Goal: Information Seeking & Learning: Learn about a topic

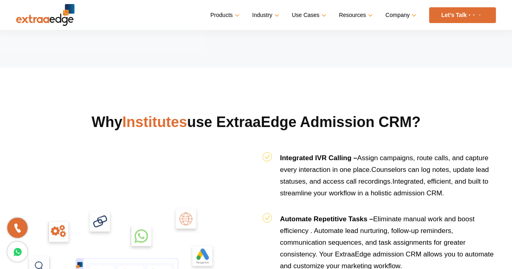
scroll to position [768, 0]
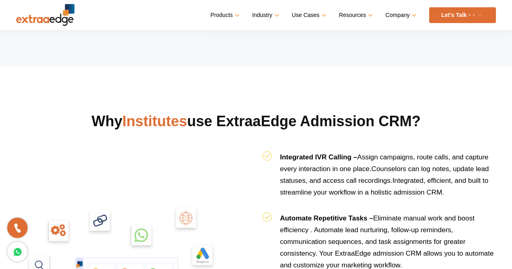
drag, startPoint x: 300, startPoint y: 99, endPoint x: 276, endPoint y: 91, distance: 25.6
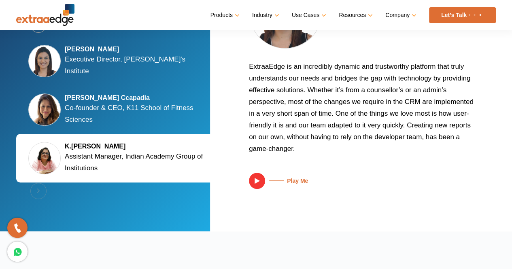
scroll to position [1698, 0]
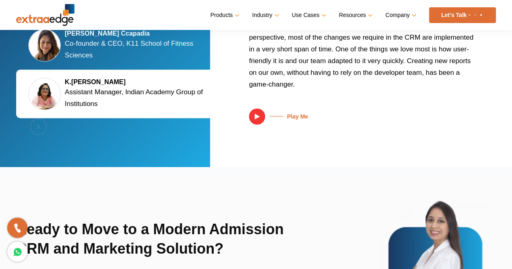
click at [40, 121] on div "Previous Silky Jain Marwah Executive Director, Tula's Institute Kalyani Kaizzad…" at bounding box center [119, 45] width 206 height 186
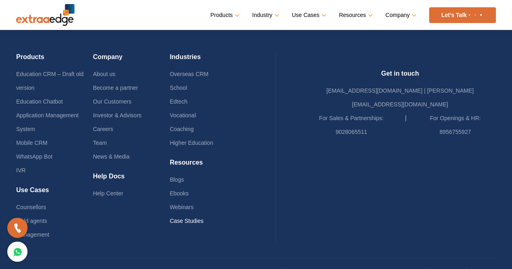
scroll to position [2006, 0]
click at [189, 95] on li "Edtech" at bounding box center [207, 102] width 77 height 14
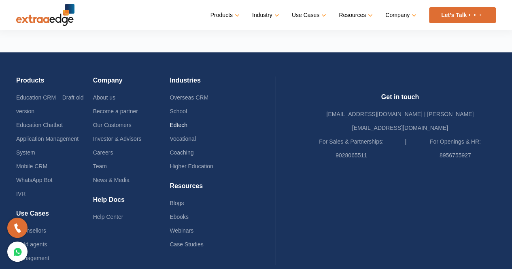
click at [187, 122] on link "Edtech" at bounding box center [178, 125] width 18 height 6
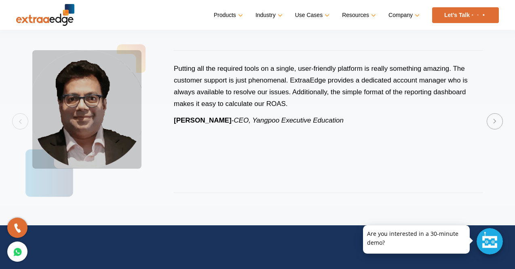
scroll to position [1739, 0]
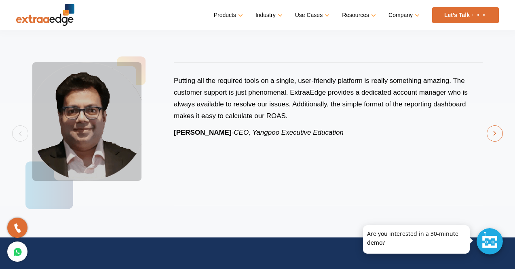
click at [490, 133] on button "Next" at bounding box center [495, 133] width 16 height 16
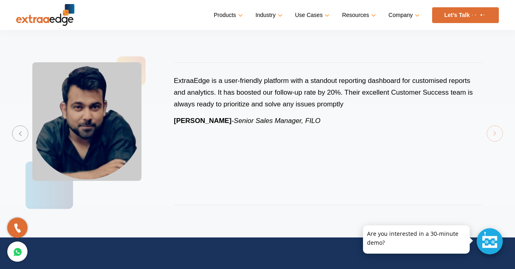
click at [496, 132] on div "ExtraaEdge is a user-friendly platform with a standout reporting dashboard for …" at bounding box center [257, 133] width 483 height 175
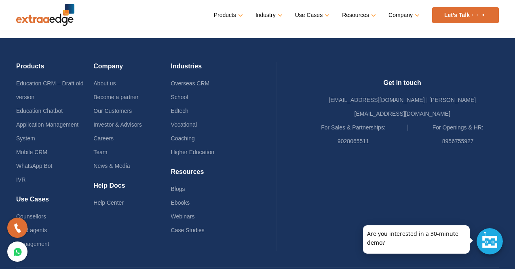
scroll to position [2543, 0]
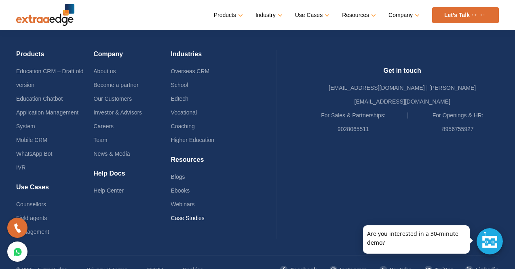
click at [203, 216] on link "Case Studies" at bounding box center [188, 218] width 34 height 6
